Goal: Task Accomplishment & Management: Use online tool/utility

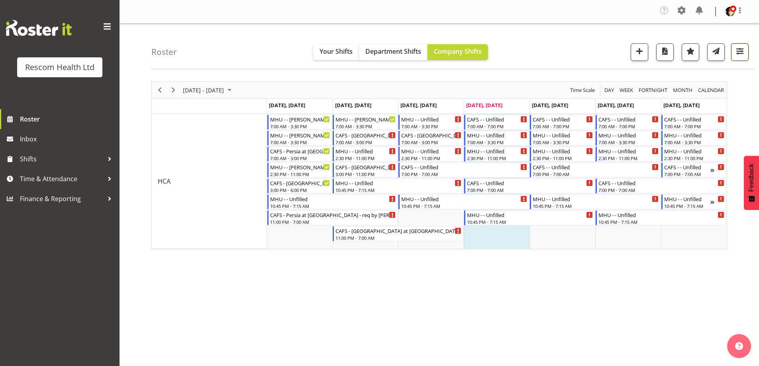
click at [741, 53] on span "button" at bounding box center [740, 51] width 10 height 10
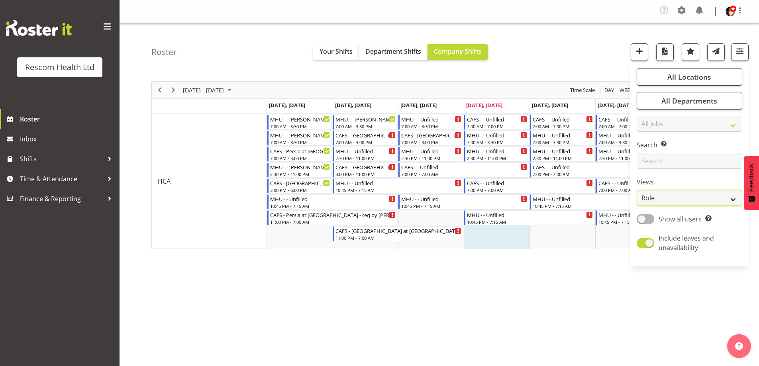
click at [682, 197] on select "Staff Role Shift - Horizontal Shift - Vertical Staff - Location" at bounding box center [690, 198] width 106 height 16
select select "staff"
click at [637, 190] on select "Staff Role Shift - Horizontal Shift - Vertical Staff - Location" at bounding box center [690, 198] width 106 height 16
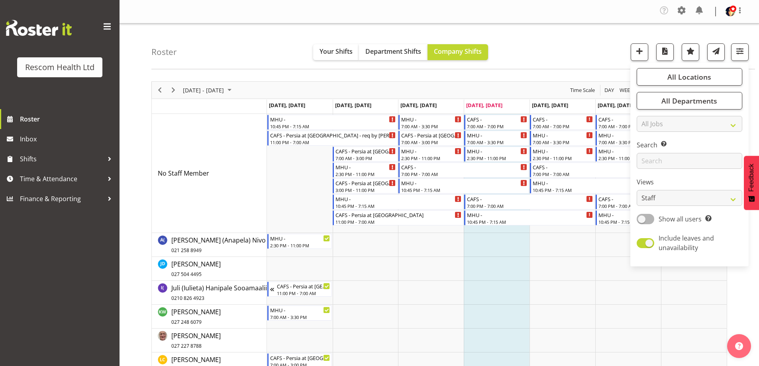
click at [604, 52] on div "Roster Your Shifts Department Shifts Company Shifts All Locations Clear CAFS [G…" at bounding box center [453, 47] width 604 height 46
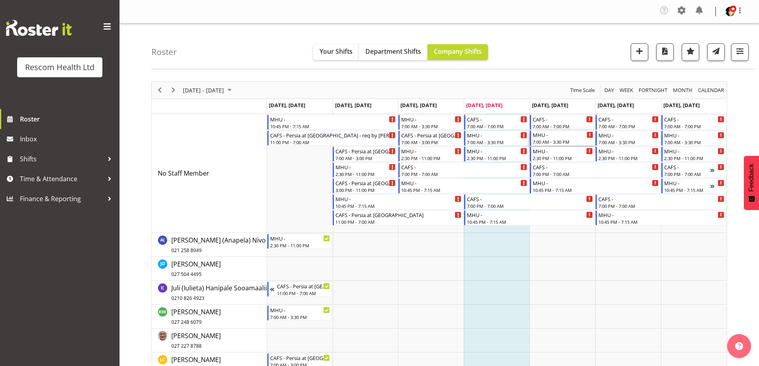
click at [561, 139] on div "7:00 AM - 3:30 PM" at bounding box center [563, 142] width 61 height 6
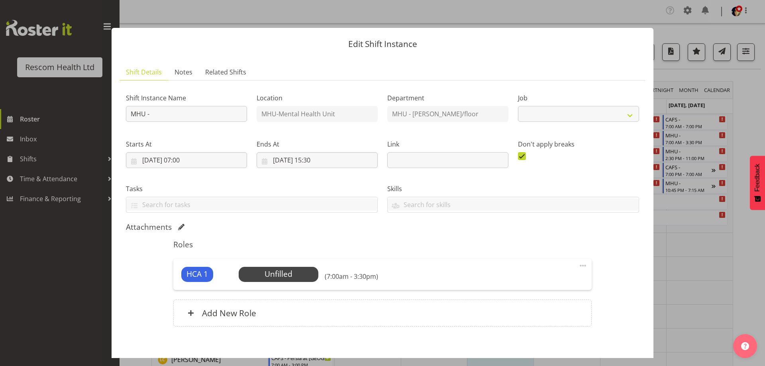
select select "4188"
click at [294, 275] on span "Select Employee" at bounding box center [278, 275] width 59 height 12
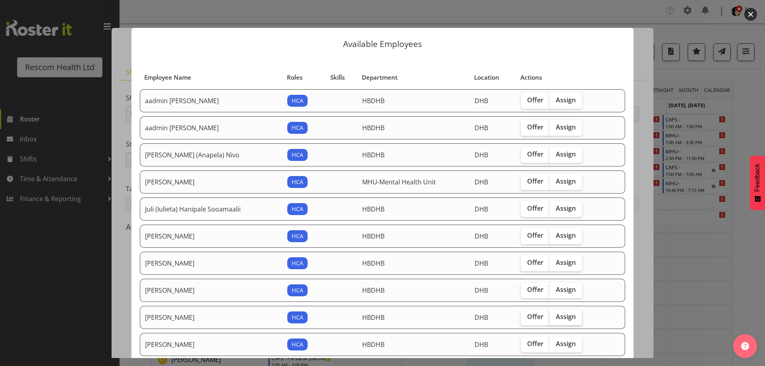
click at [559, 317] on span "Assign" at bounding box center [566, 317] width 20 height 8
click at [555, 317] on input "Assign" at bounding box center [551, 316] width 5 height 5
checkbox input "true"
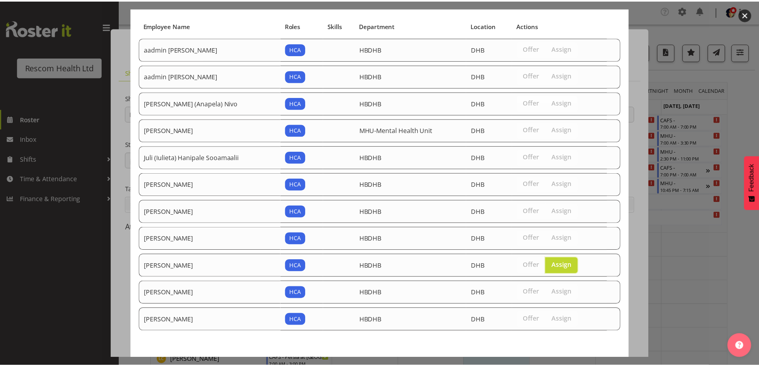
scroll to position [84, 0]
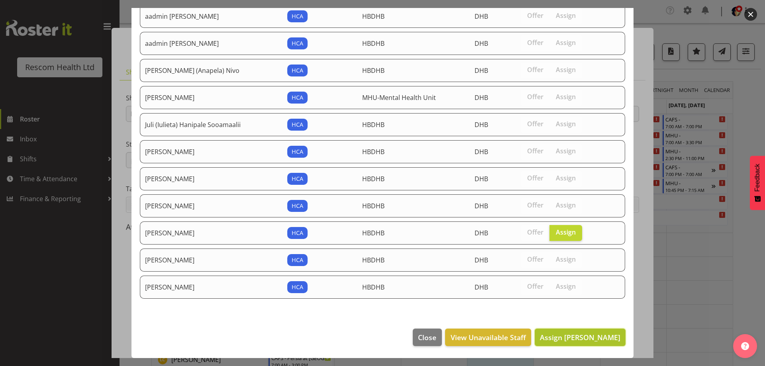
click at [585, 335] on span "Assign [PERSON_NAME]" at bounding box center [580, 338] width 80 height 10
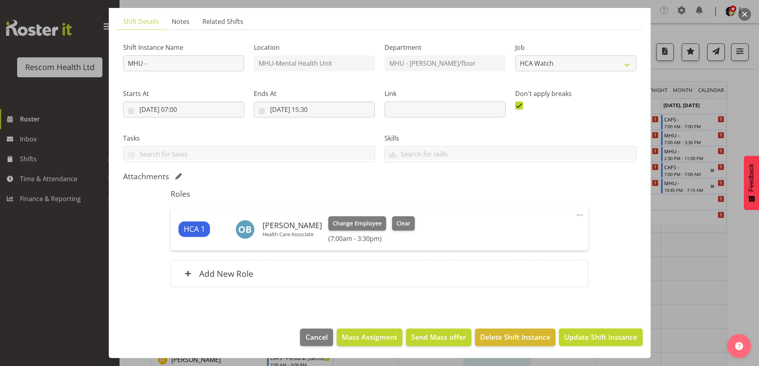
click at [592, 336] on span "Update Shift Instance" at bounding box center [600, 337] width 73 height 10
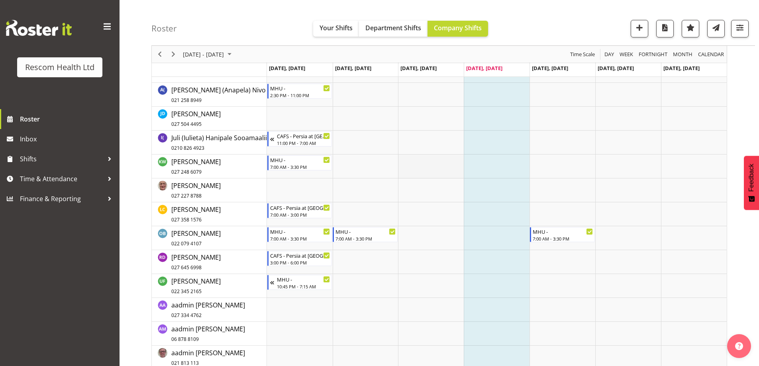
scroll to position [104, 0]
